Goal: Check status

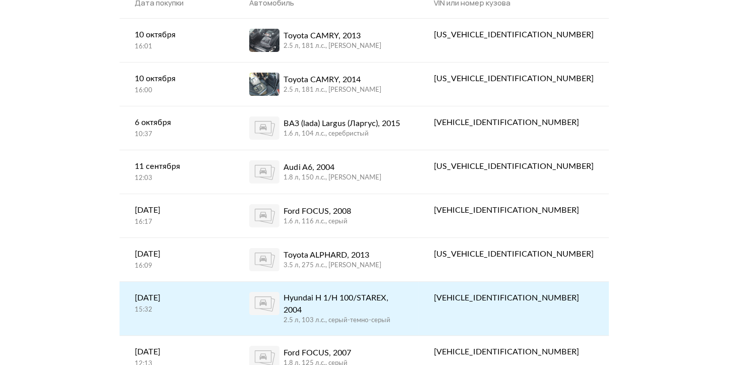
scroll to position [101, 0]
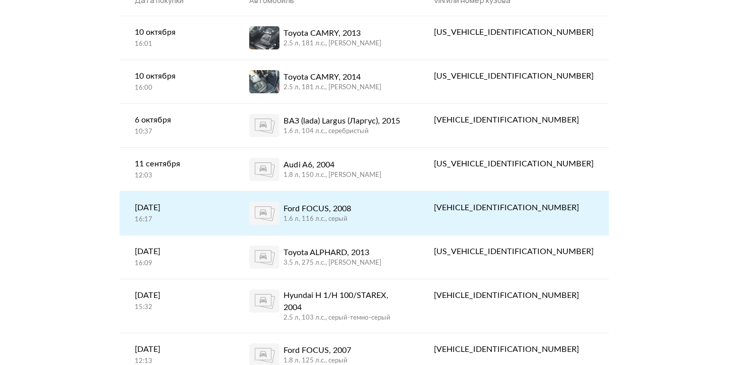
click at [387, 210] on div "Ford FOCUS, 2008 1.6 л, 116 л.c., серый" at bounding box center [326, 213] width 154 height 23
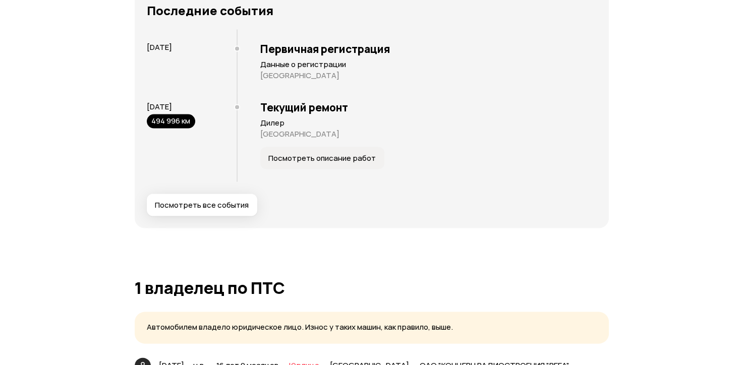
scroll to position [2170, 0]
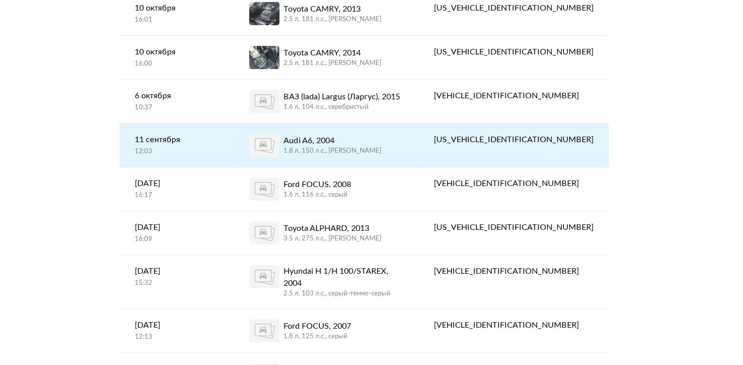
scroll to position [127, 0]
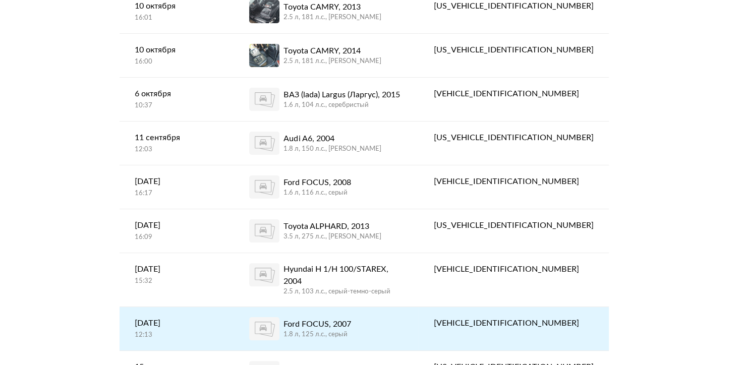
click at [351, 318] on div "Ford FOCUS, 2007" at bounding box center [318, 324] width 68 height 12
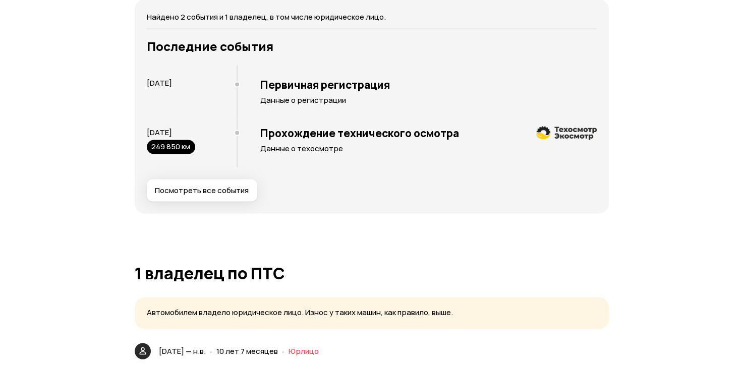
scroll to position [2120, 0]
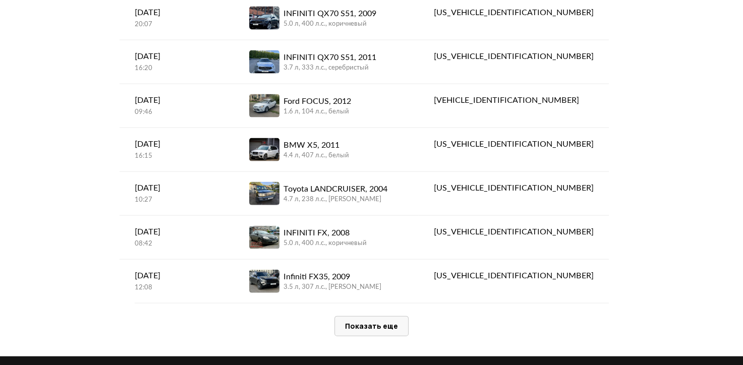
scroll to position [77, 0]
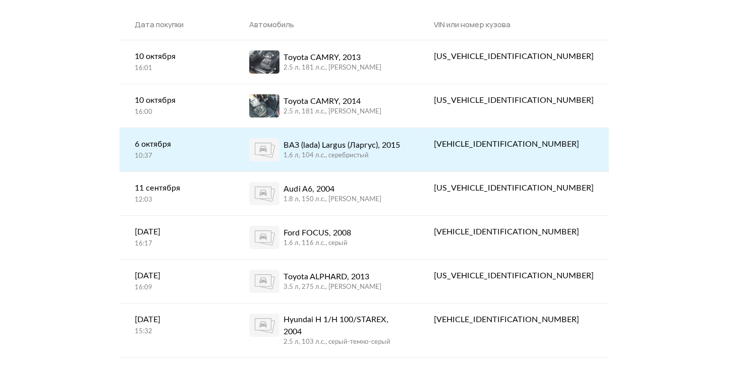
click at [404, 155] on div "ВАЗ (lada) Largus (Ларгус), 2015 1.6 л, 104 л.c., серебристый" at bounding box center [326, 149] width 154 height 23
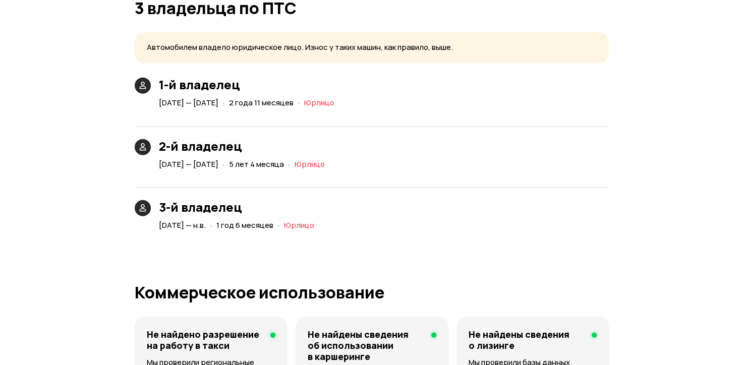
scroll to position [2423, 0]
